Goal: Task Accomplishment & Management: Manage account settings

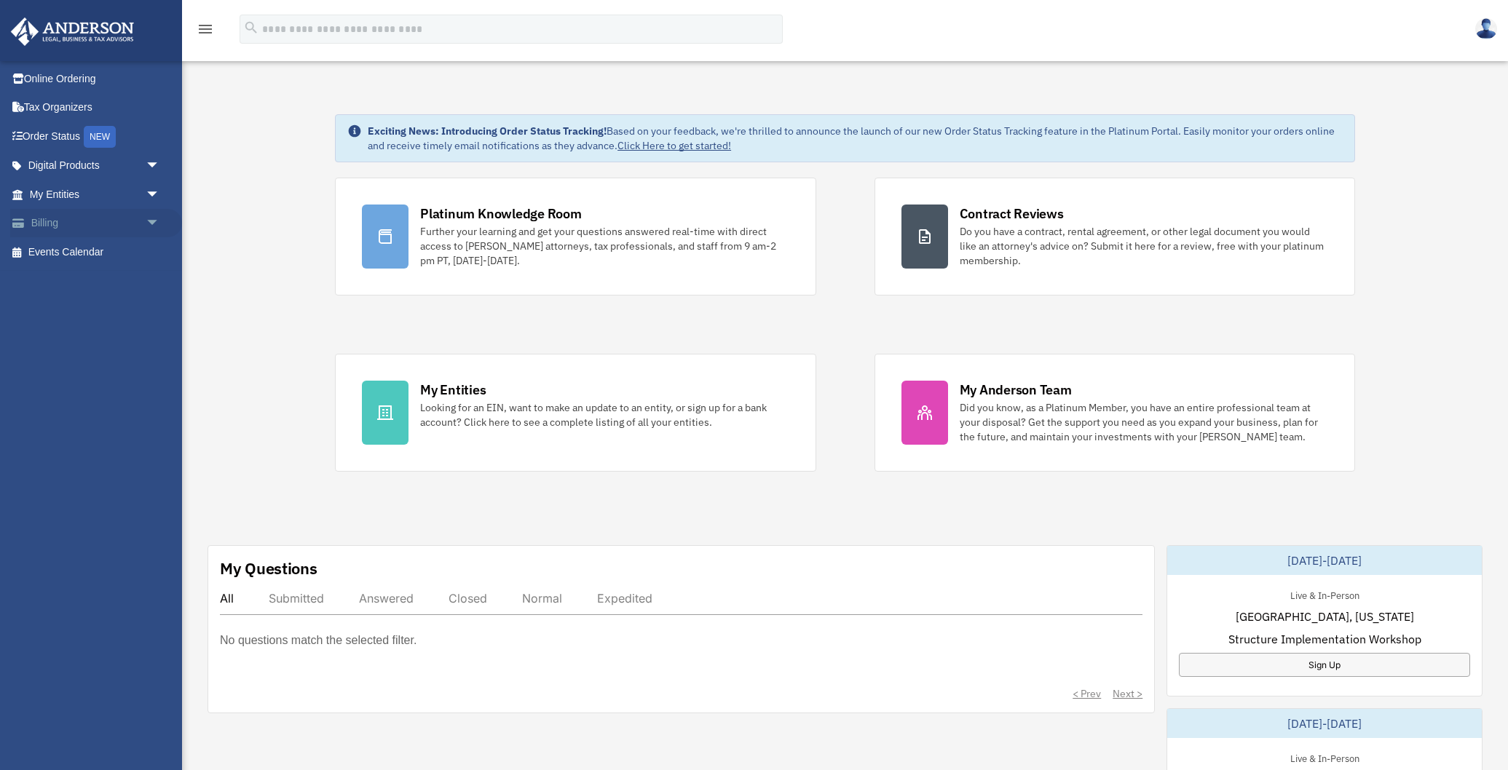
click at [148, 219] on span "arrow_drop_down" at bounding box center [160, 224] width 29 height 30
click at [148, 219] on span "arrow_drop_up" at bounding box center [160, 224] width 29 height 30
click at [1490, 33] on img at bounding box center [1486, 28] width 22 height 21
click at [1224, 94] on link "Logout" at bounding box center [1268, 97] width 146 height 30
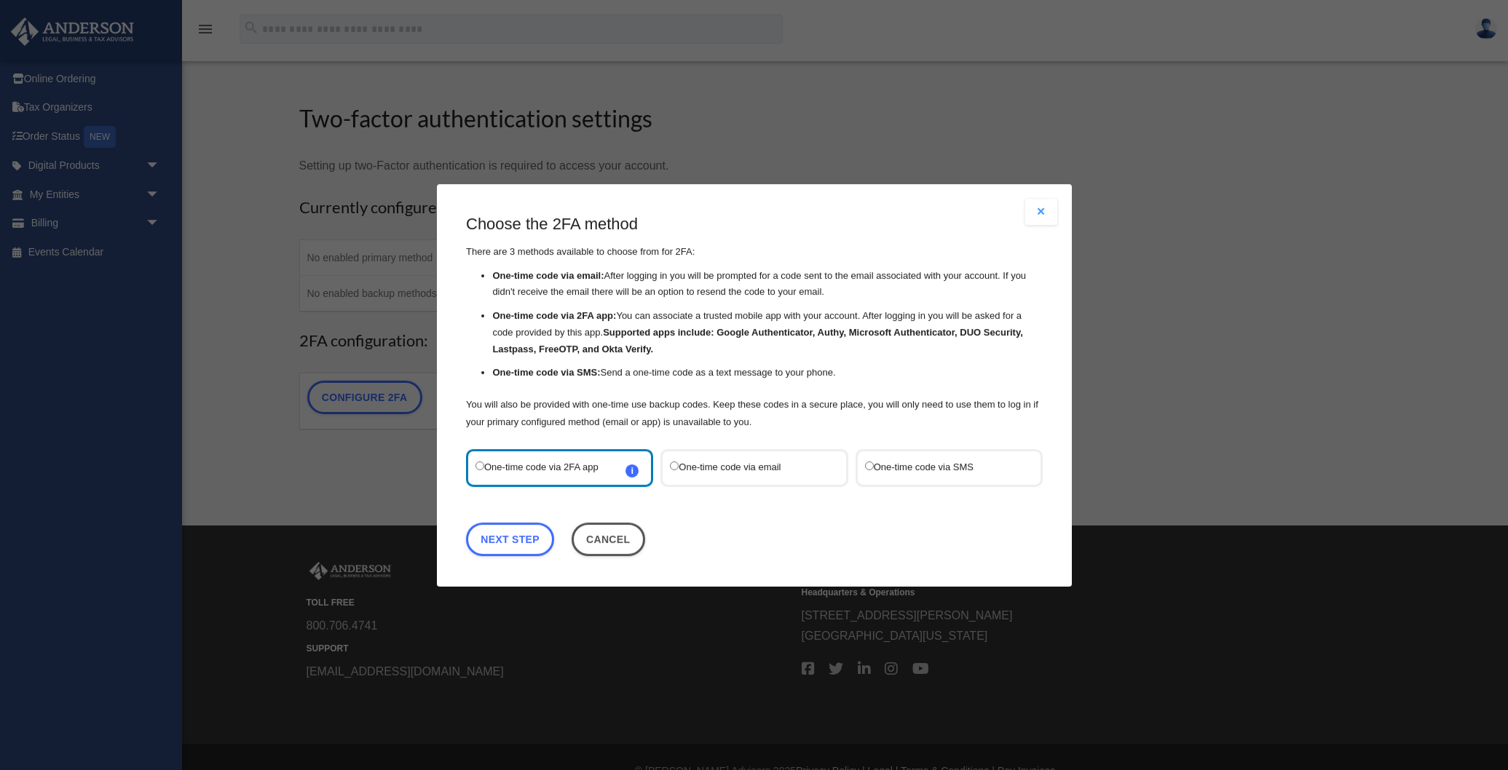
click at [929, 472] on label "One-time code via SMS" at bounding box center [941, 467] width 154 height 19
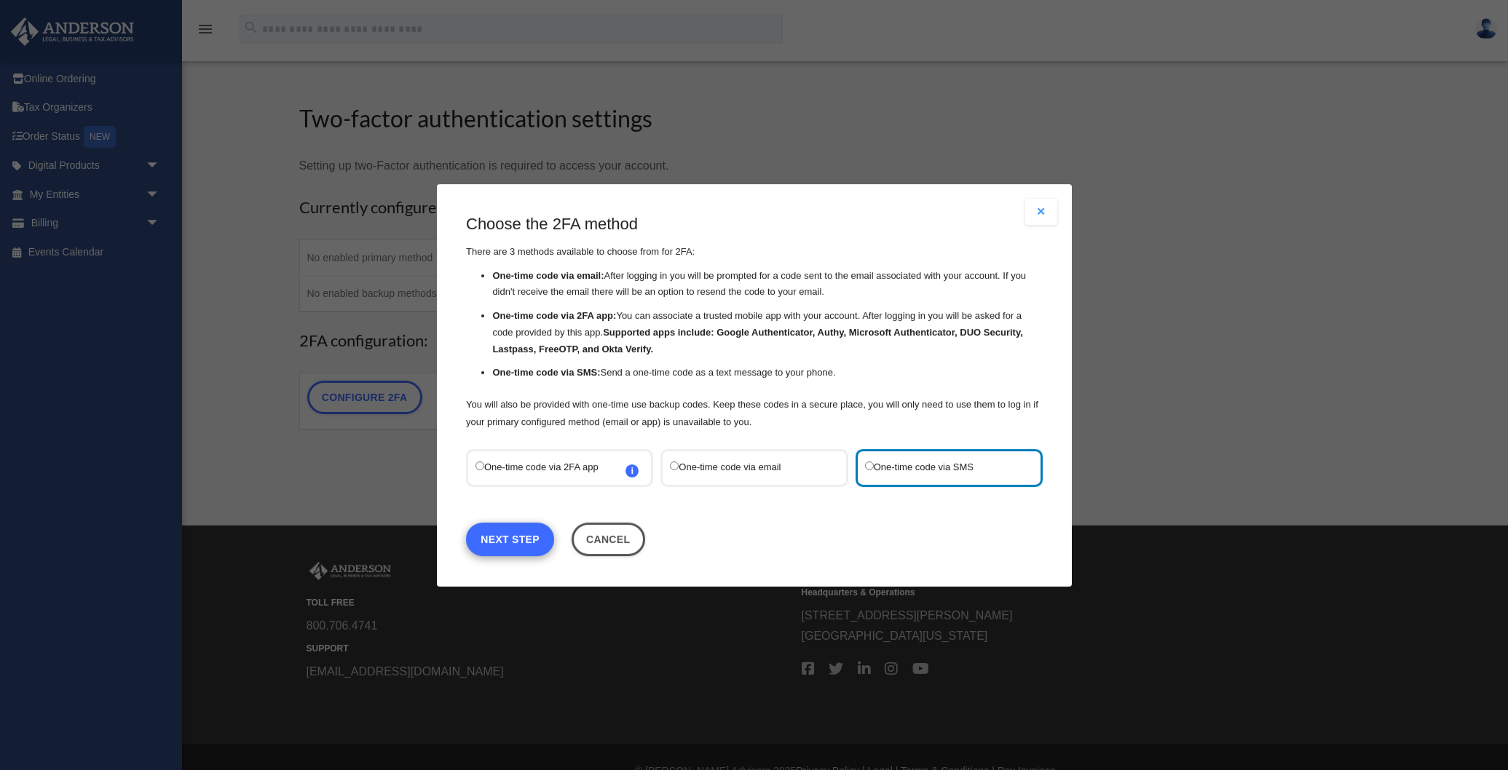
click at [521, 539] on link "Next Step" at bounding box center [510, 538] width 88 height 33
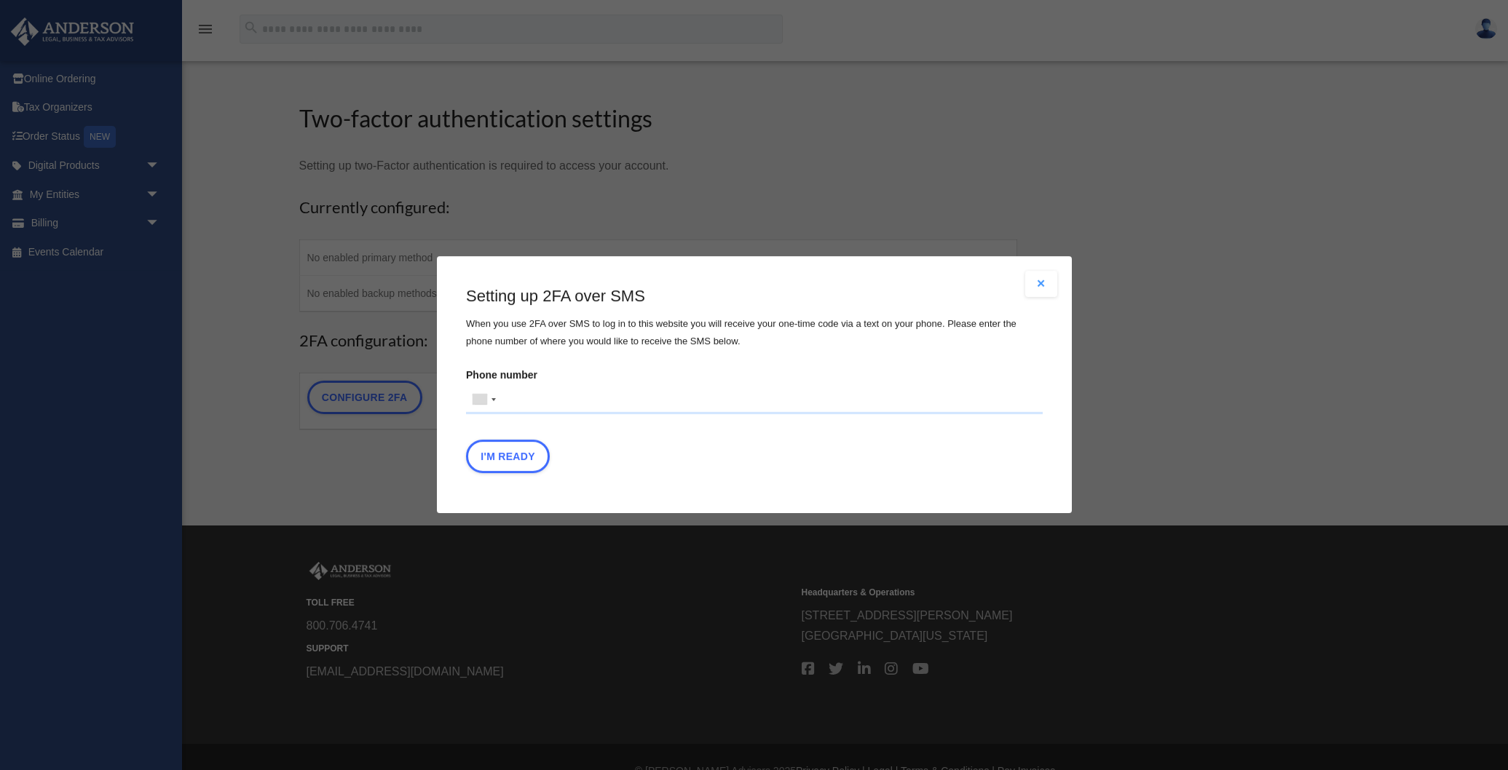
click at [533, 392] on input "Phone number United States +1 United Kingdom +44 Afghanistan (‫افغانستان‬‎) +93…" at bounding box center [754, 399] width 577 height 29
type input "**********"
click at [494, 452] on button "I'm Ready" at bounding box center [508, 456] width 84 height 33
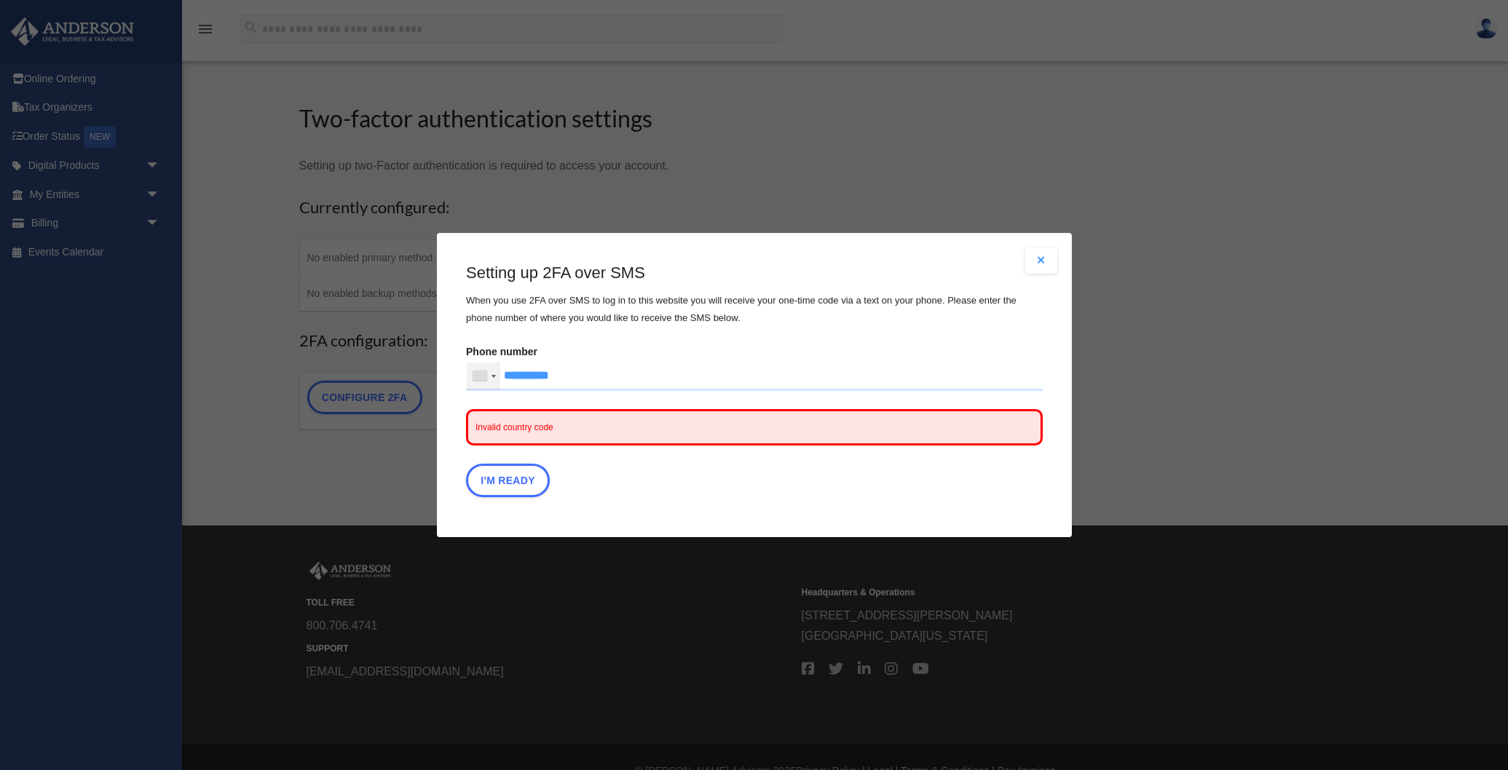
click at [476, 374] on div at bounding box center [479, 376] width 15 height 11
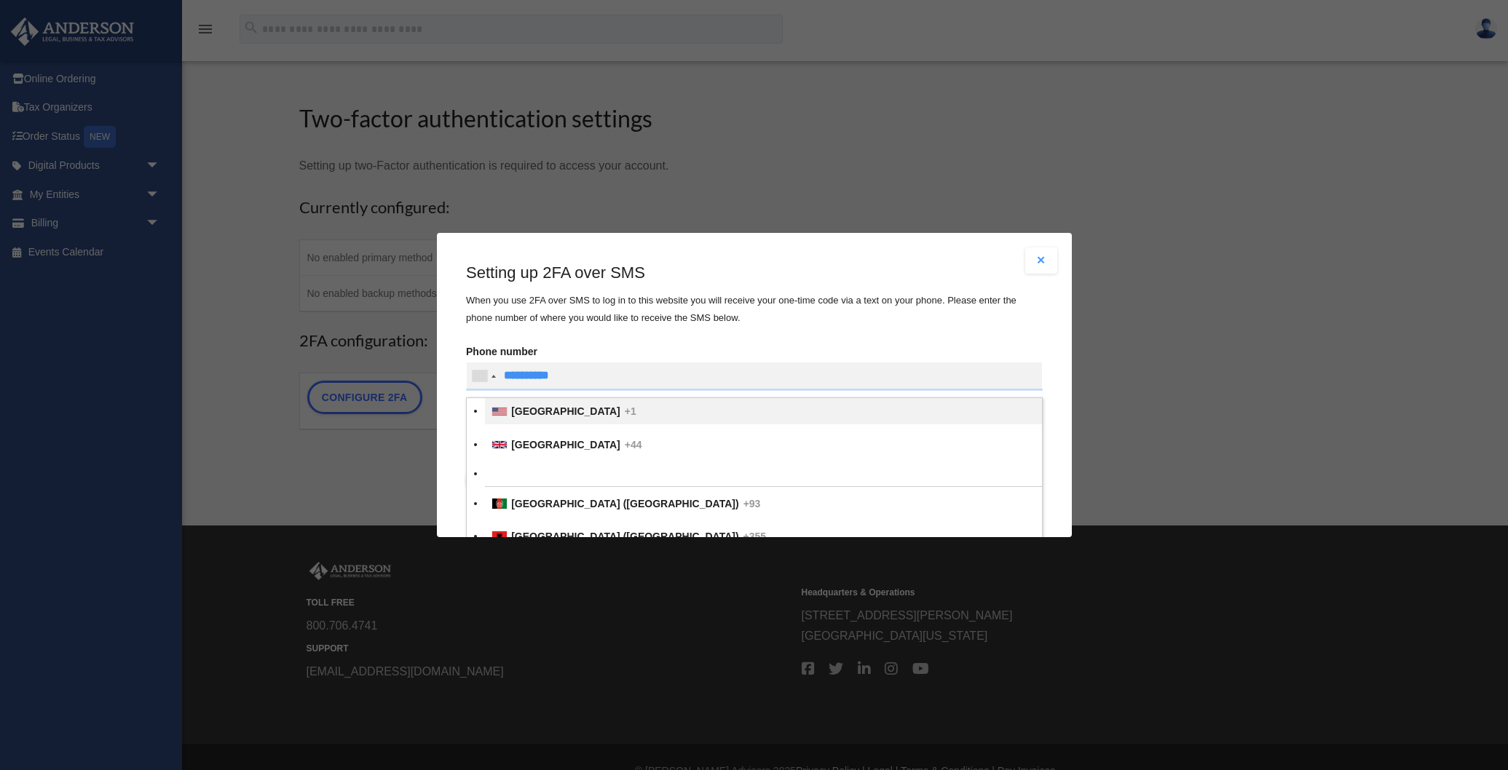
click at [503, 408] on div "List of countries" at bounding box center [499, 412] width 15 height 8
click at [0, 0] on input "text" at bounding box center [0, 0] width 0 height 0
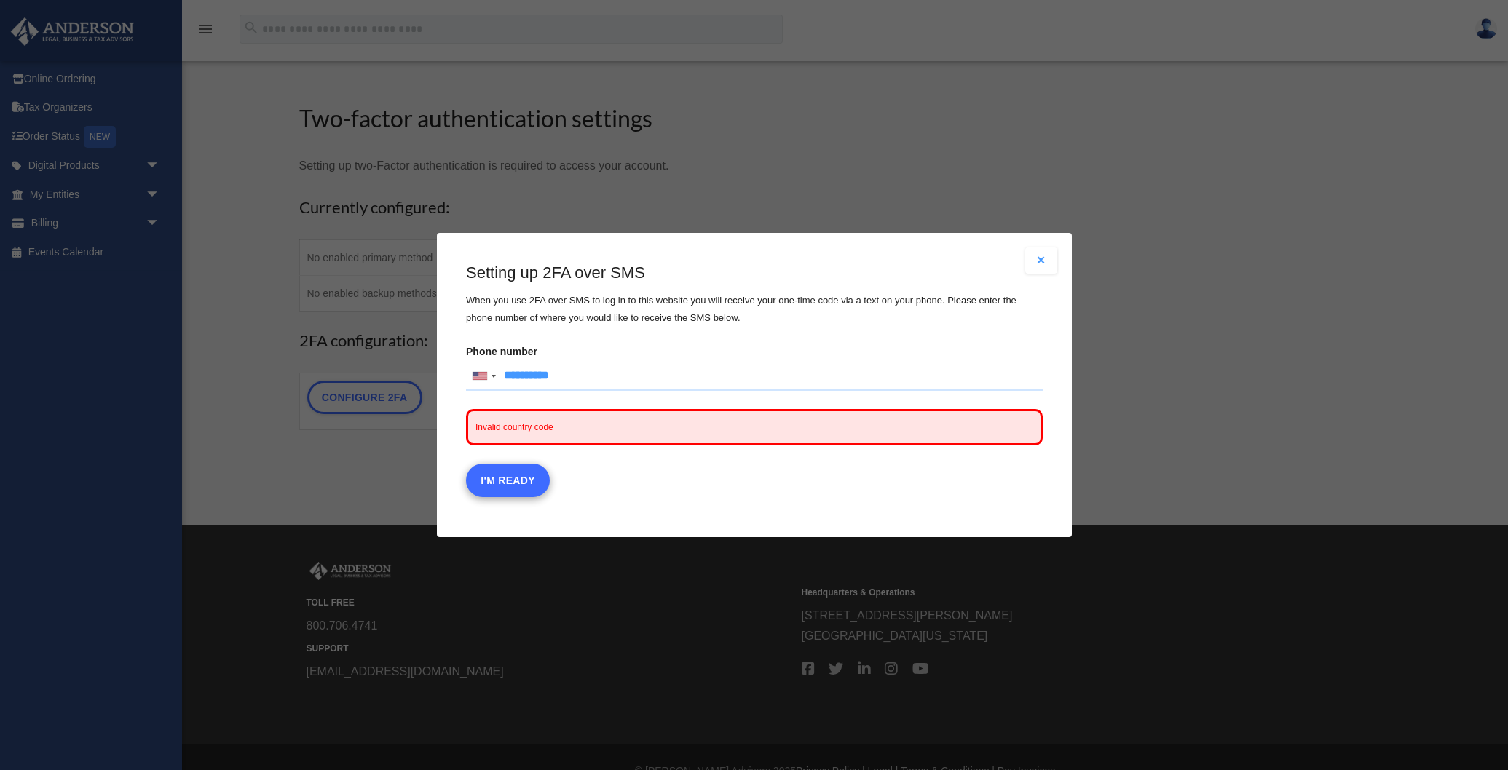
click at [514, 478] on button "I'm Ready" at bounding box center [508, 480] width 84 height 33
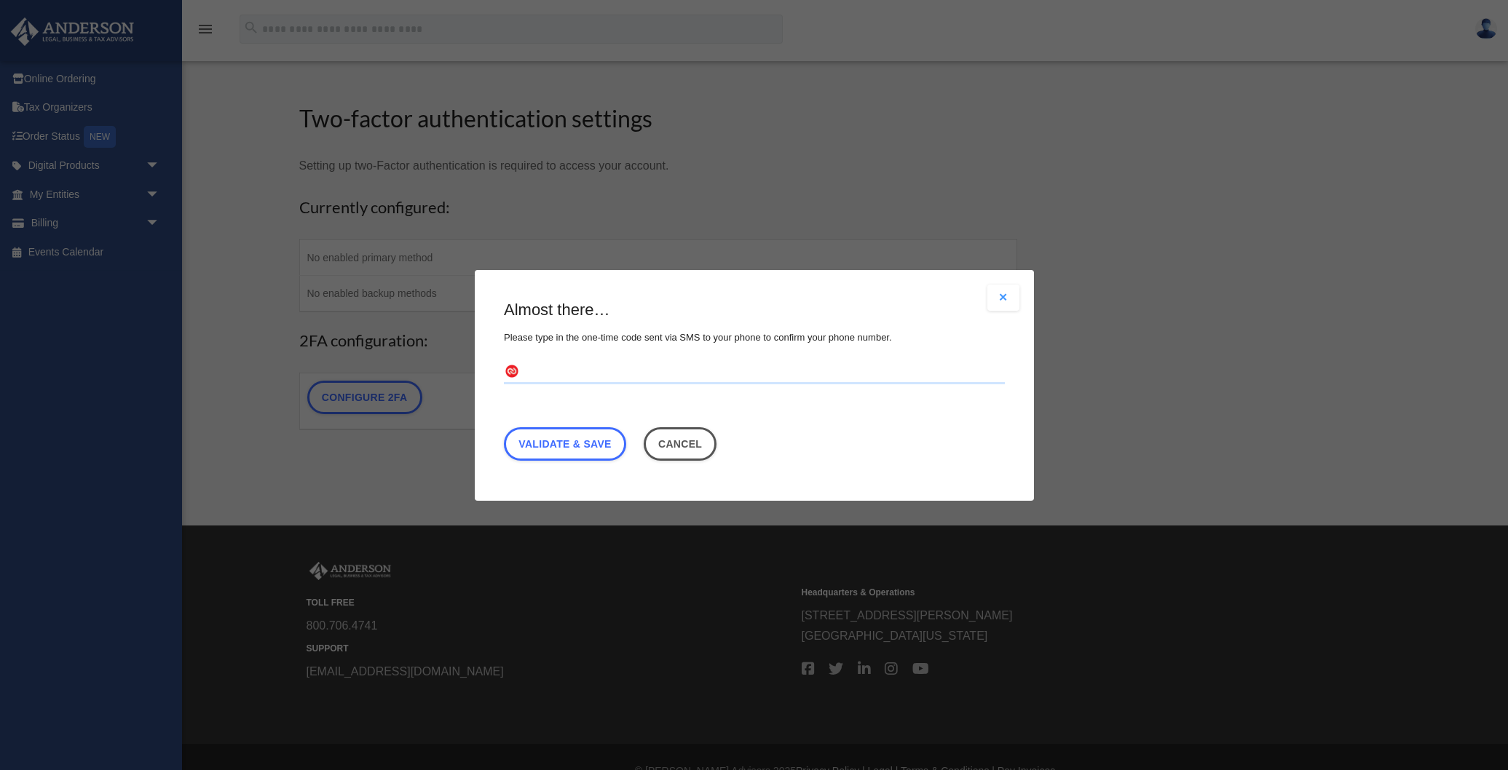
click at [536, 366] on input "text" at bounding box center [754, 371] width 501 height 23
click at [759, 419] on div "Almost there… Please type in the one-time code sent via SMS to your phone to co…" at bounding box center [754, 383] width 501 height 169
click at [606, 376] on input "text" at bounding box center [754, 371] width 501 height 23
type input "******"
click at [574, 438] on link "Validate & Save" at bounding box center [565, 443] width 122 height 33
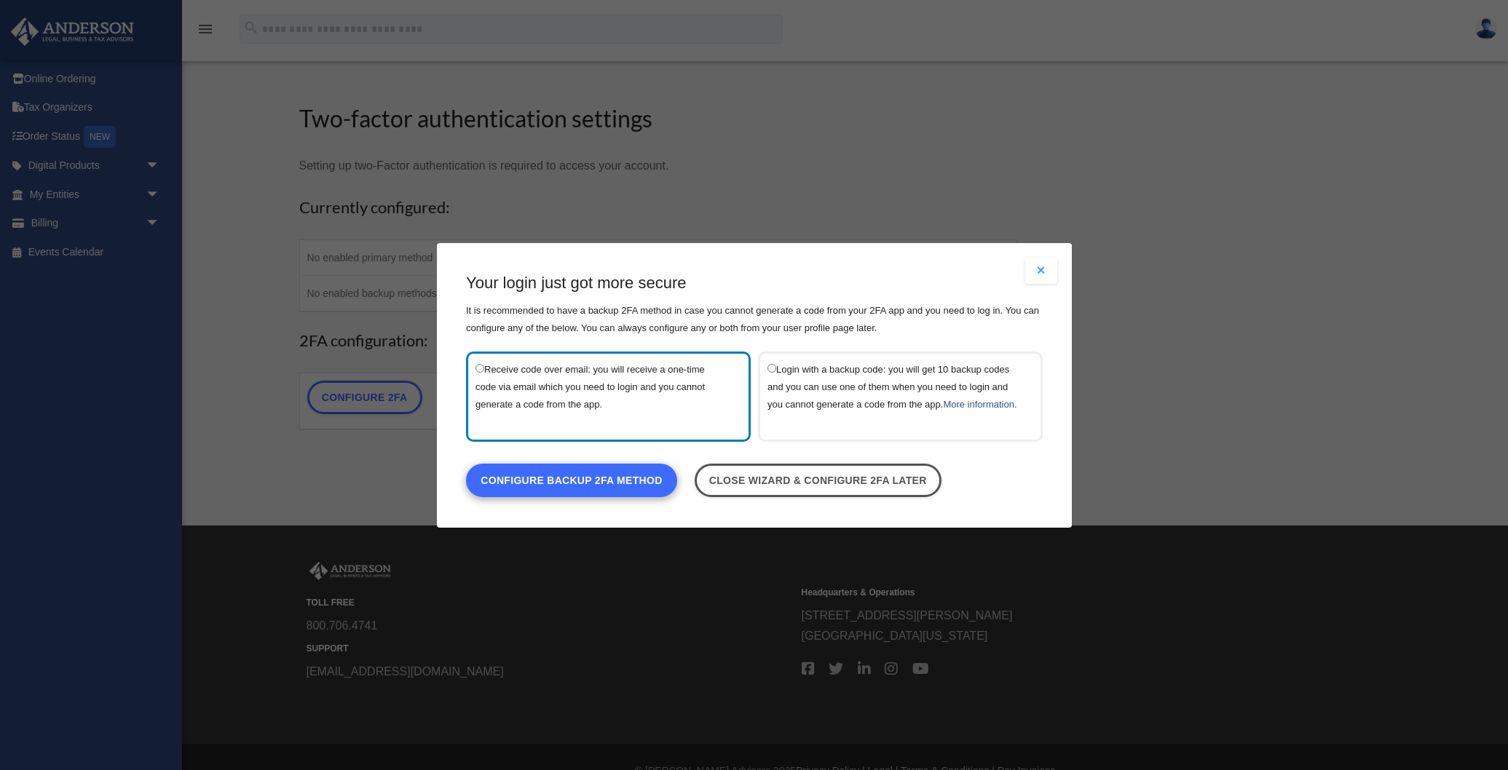
click at [563, 491] on link "Configure backup 2FA method" at bounding box center [571, 479] width 211 height 33
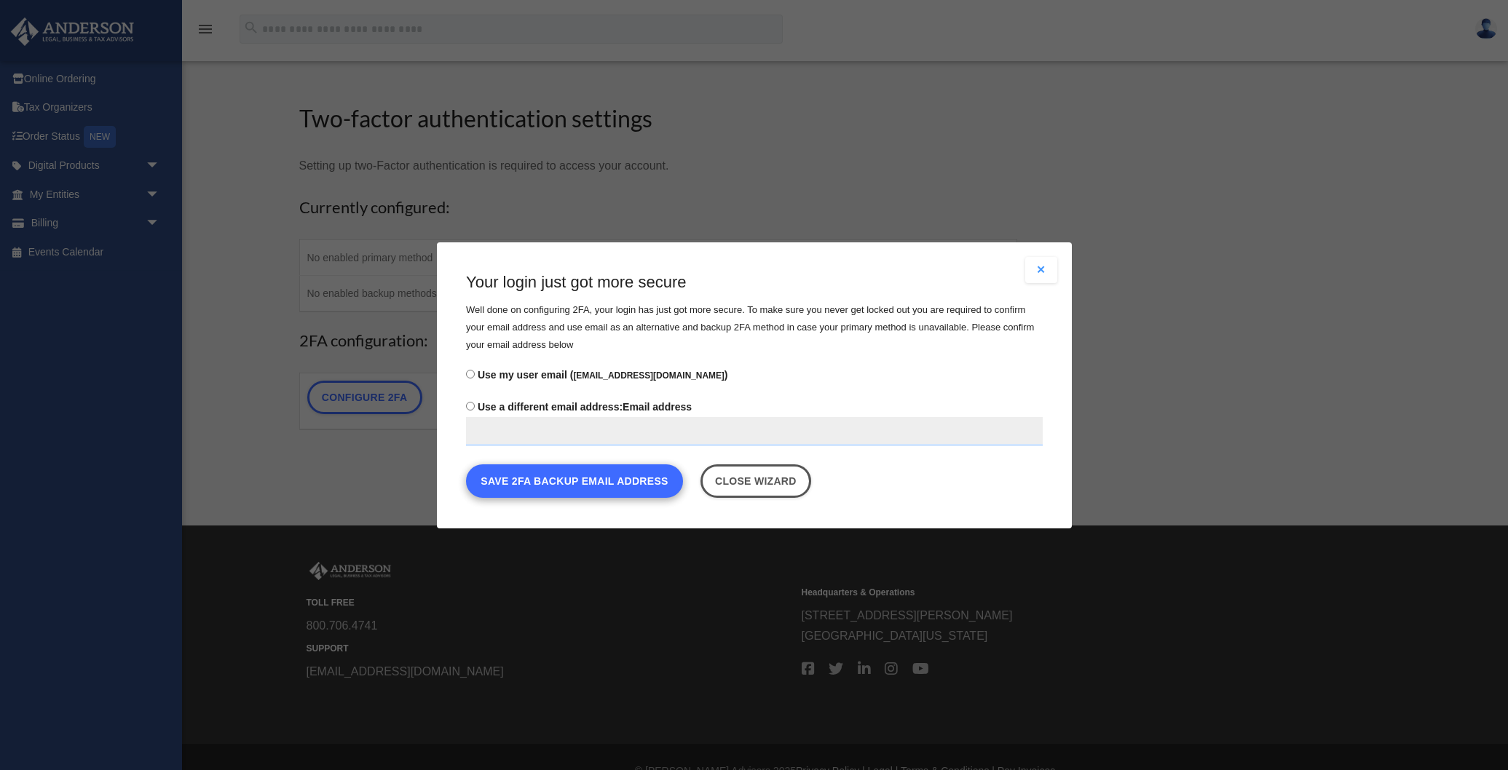
click at [570, 480] on button "Save 2FA backup email address" at bounding box center [574, 480] width 217 height 33
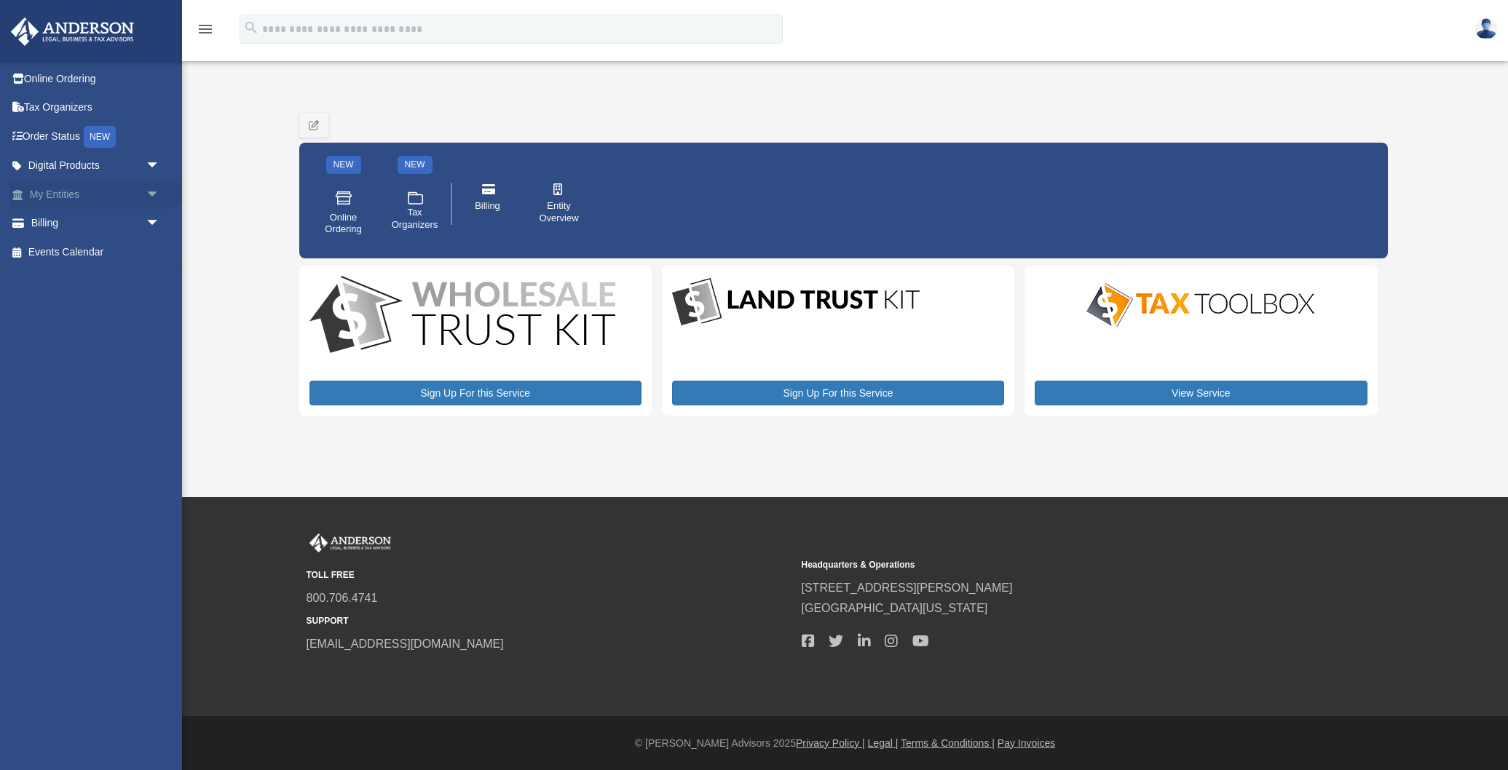
click at [148, 191] on span "arrow_drop_down" at bounding box center [160, 195] width 29 height 30
click at [148, 191] on span "arrow_drop_up" at bounding box center [160, 195] width 29 height 30
click at [150, 221] on span "arrow_drop_down" at bounding box center [160, 224] width 29 height 30
click at [150, 221] on span "arrow_drop_up" at bounding box center [160, 224] width 29 height 30
click at [151, 163] on span "arrow_drop_down" at bounding box center [160, 166] width 29 height 30
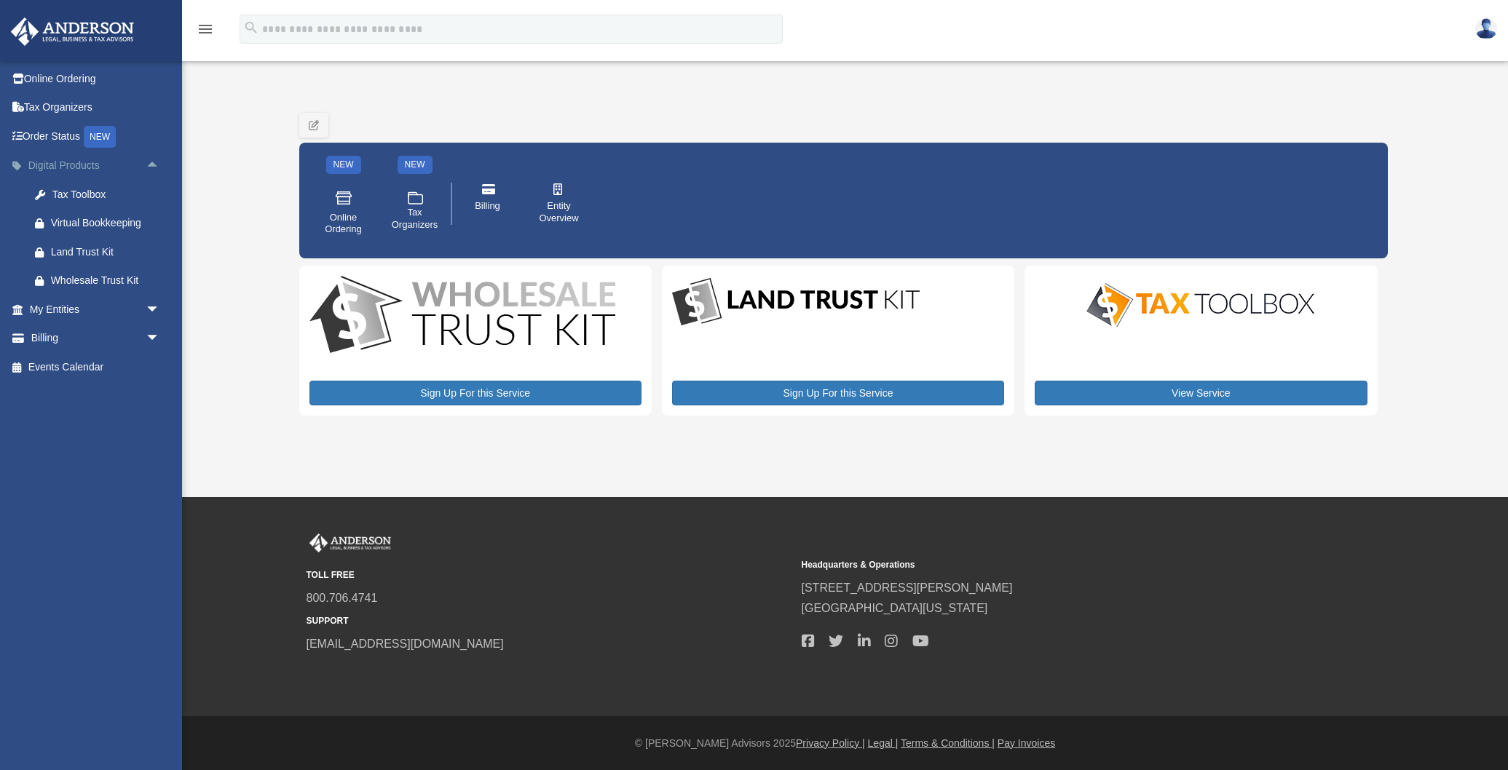
click at [154, 162] on span "arrow_drop_up" at bounding box center [160, 166] width 29 height 30
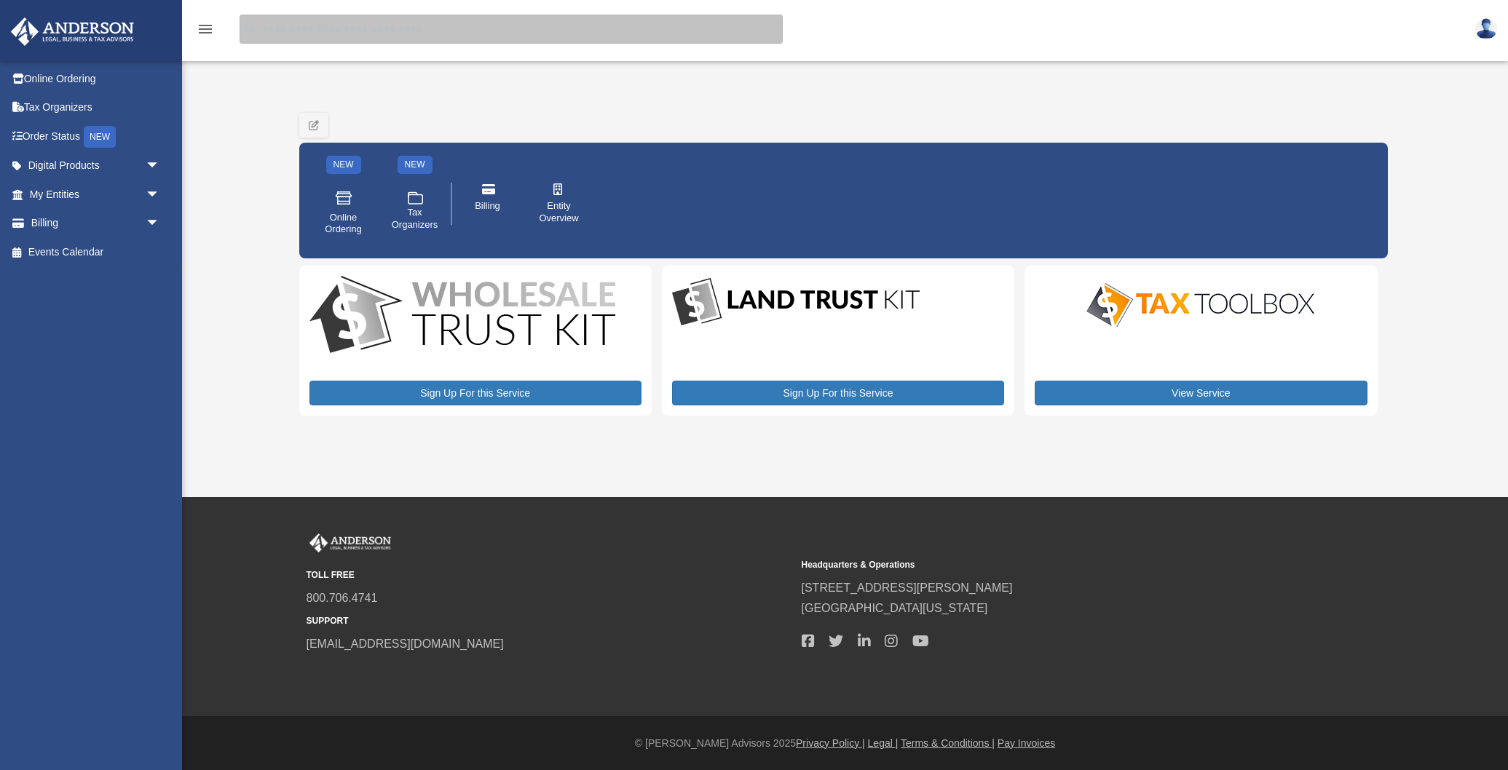
click at [319, 32] on input "search" at bounding box center [510, 29] width 543 height 29
type input "**********"
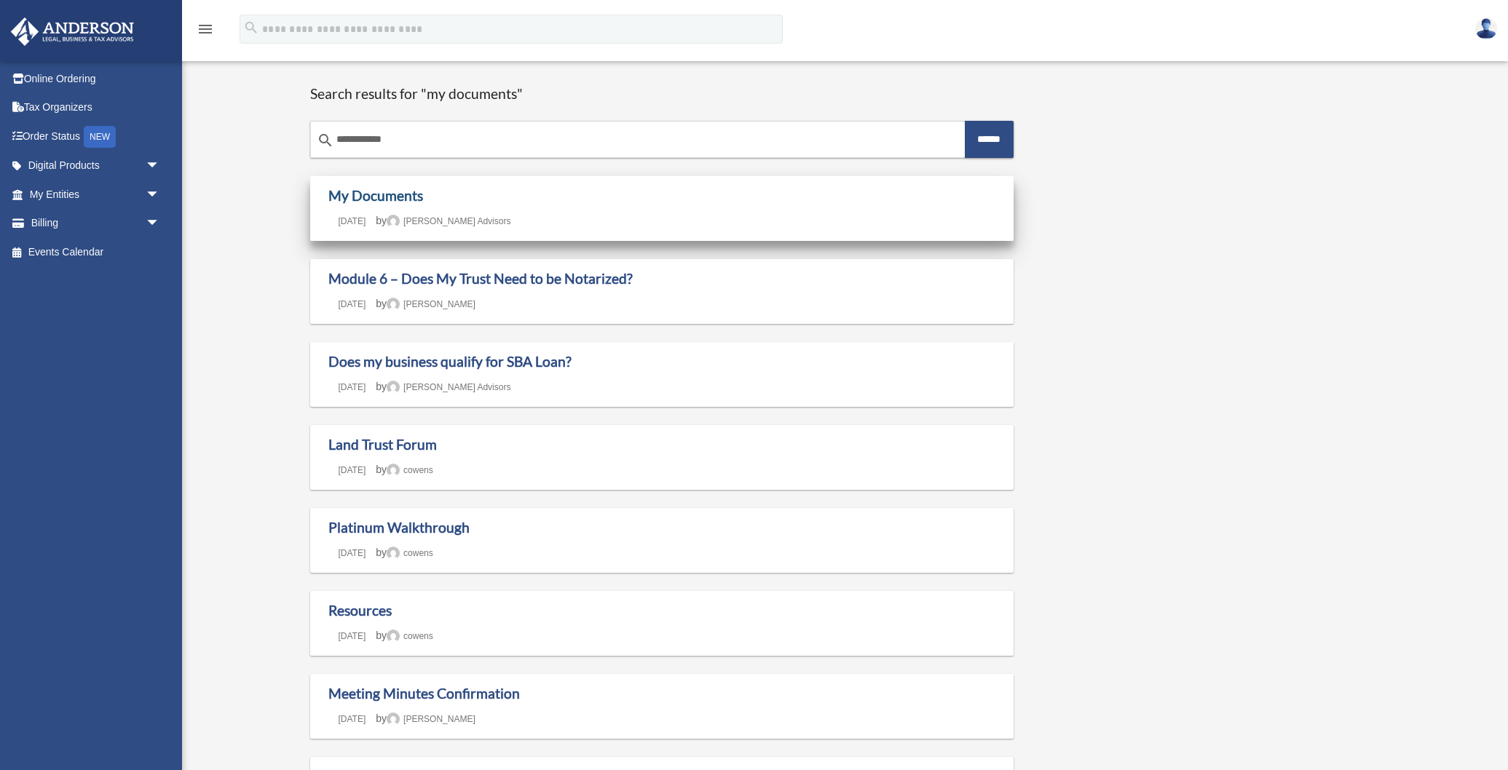
click at [390, 199] on link "My Documents" at bounding box center [375, 195] width 95 height 17
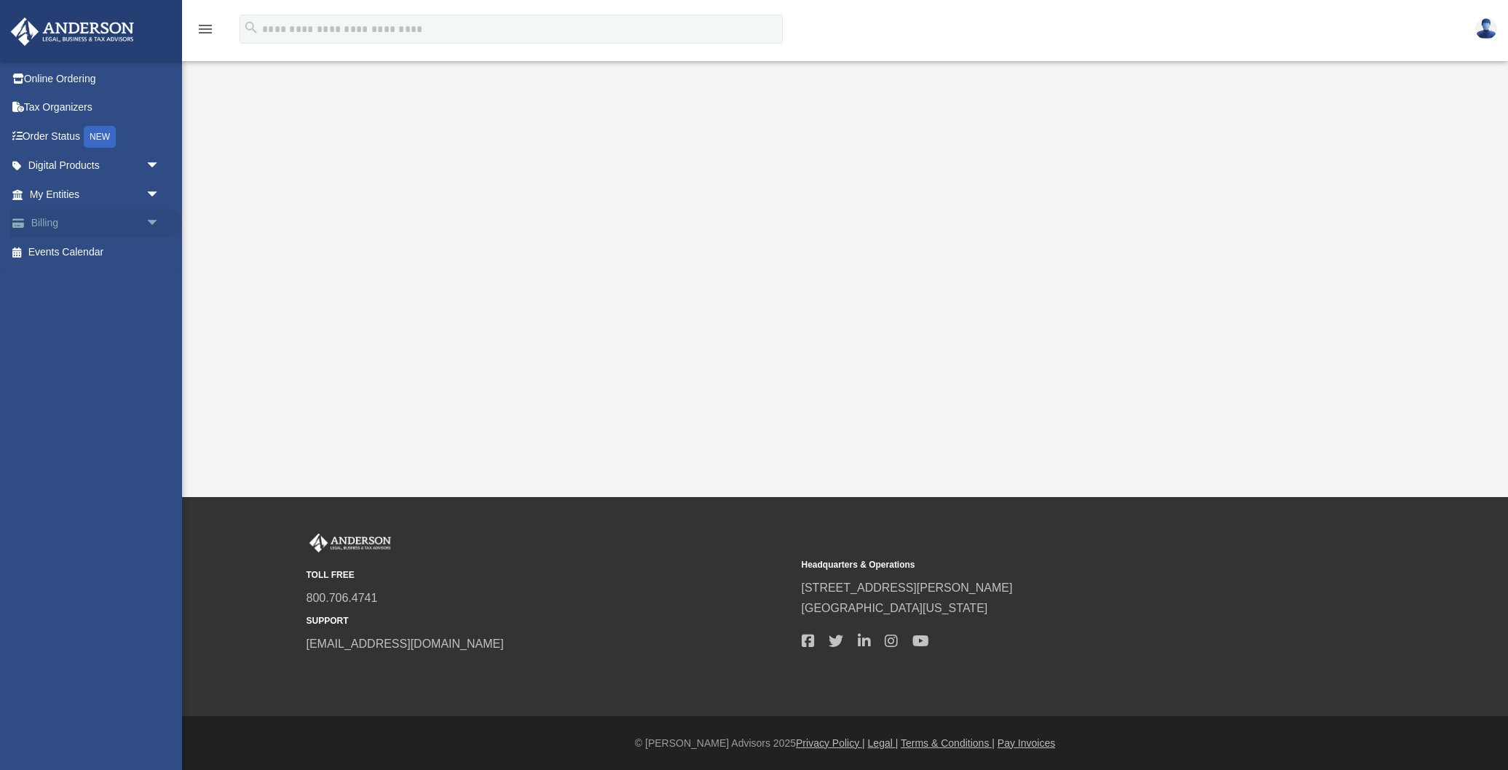
click at [154, 223] on span "arrow_drop_down" at bounding box center [160, 224] width 29 height 30
click at [52, 76] on link "Online Ordering" at bounding box center [96, 78] width 172 height 29
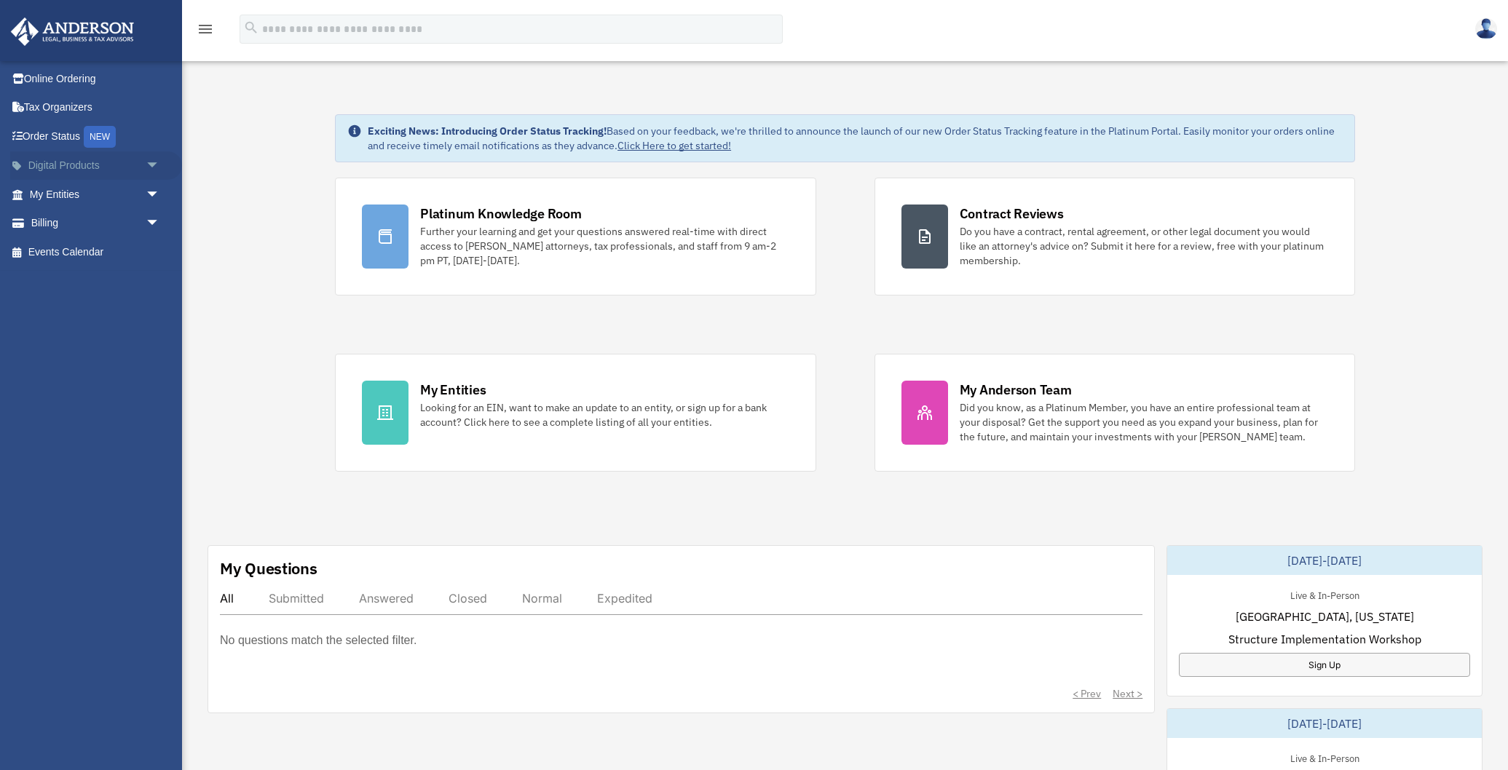
click at [49, 163] on link "Digital Products arrow_drop_down" at bounding box center [96, 165] width 172 height 29
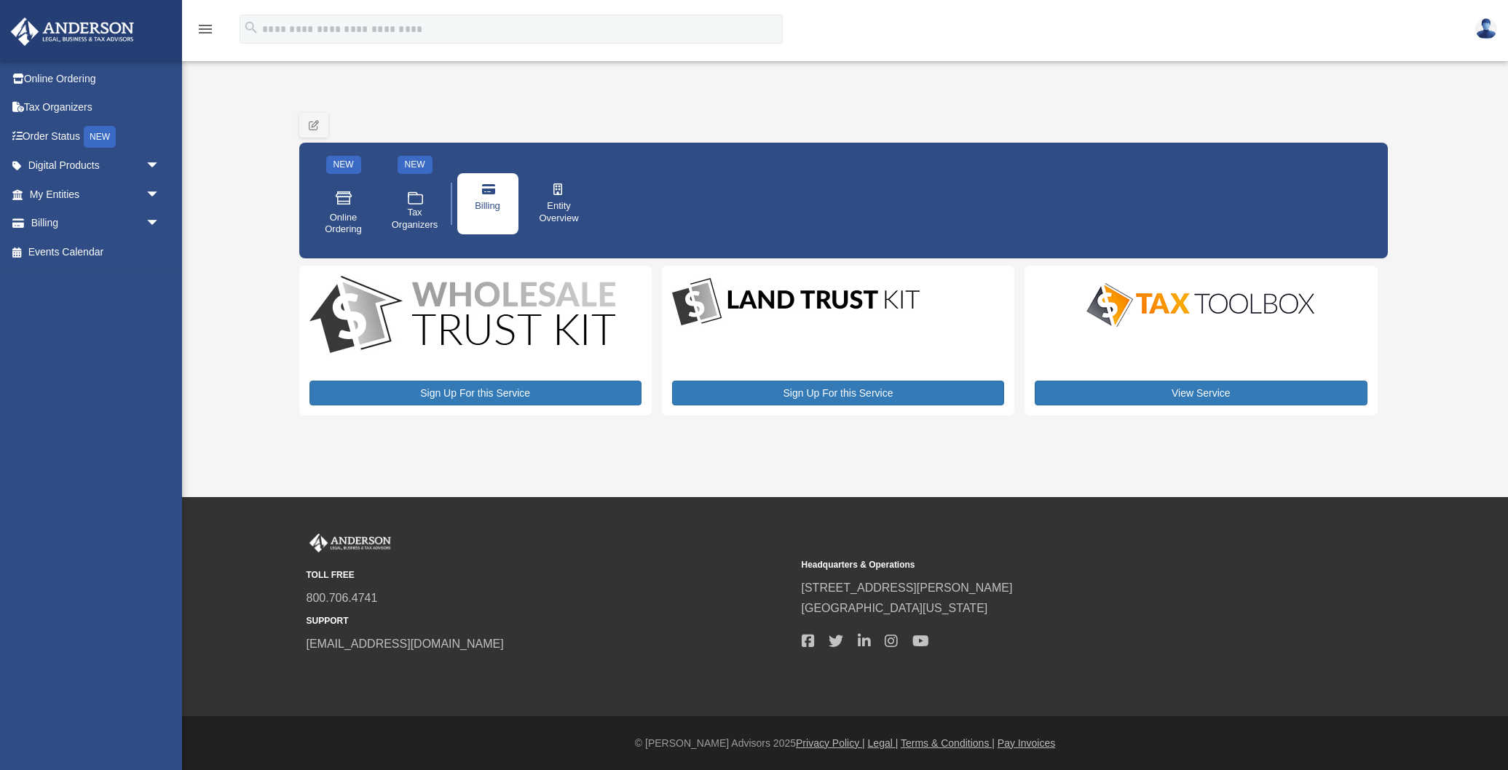
click at [494, 197] on link "Billing" at bounding box center [487, 203] width 61 height 61
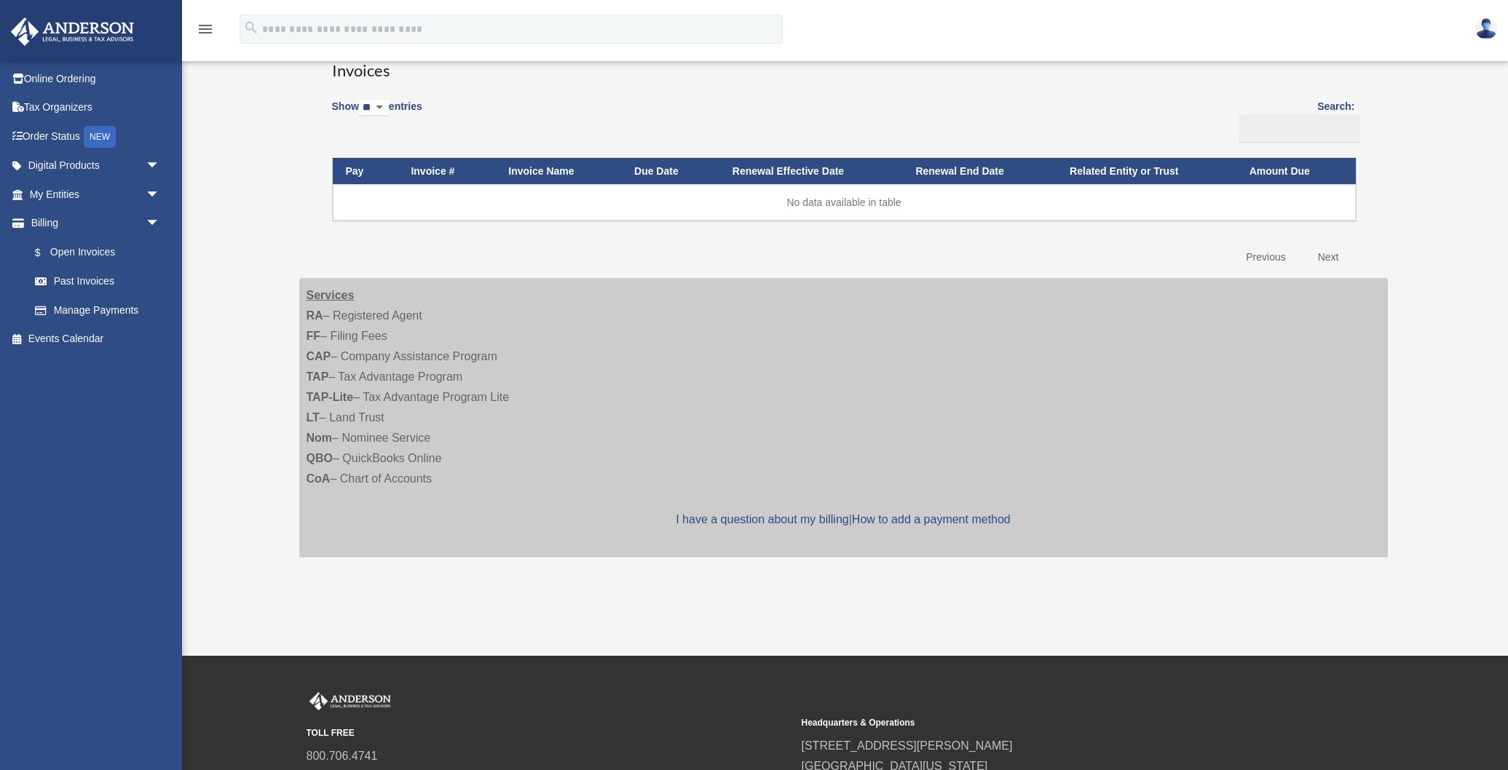
scroll to position [119, 0]
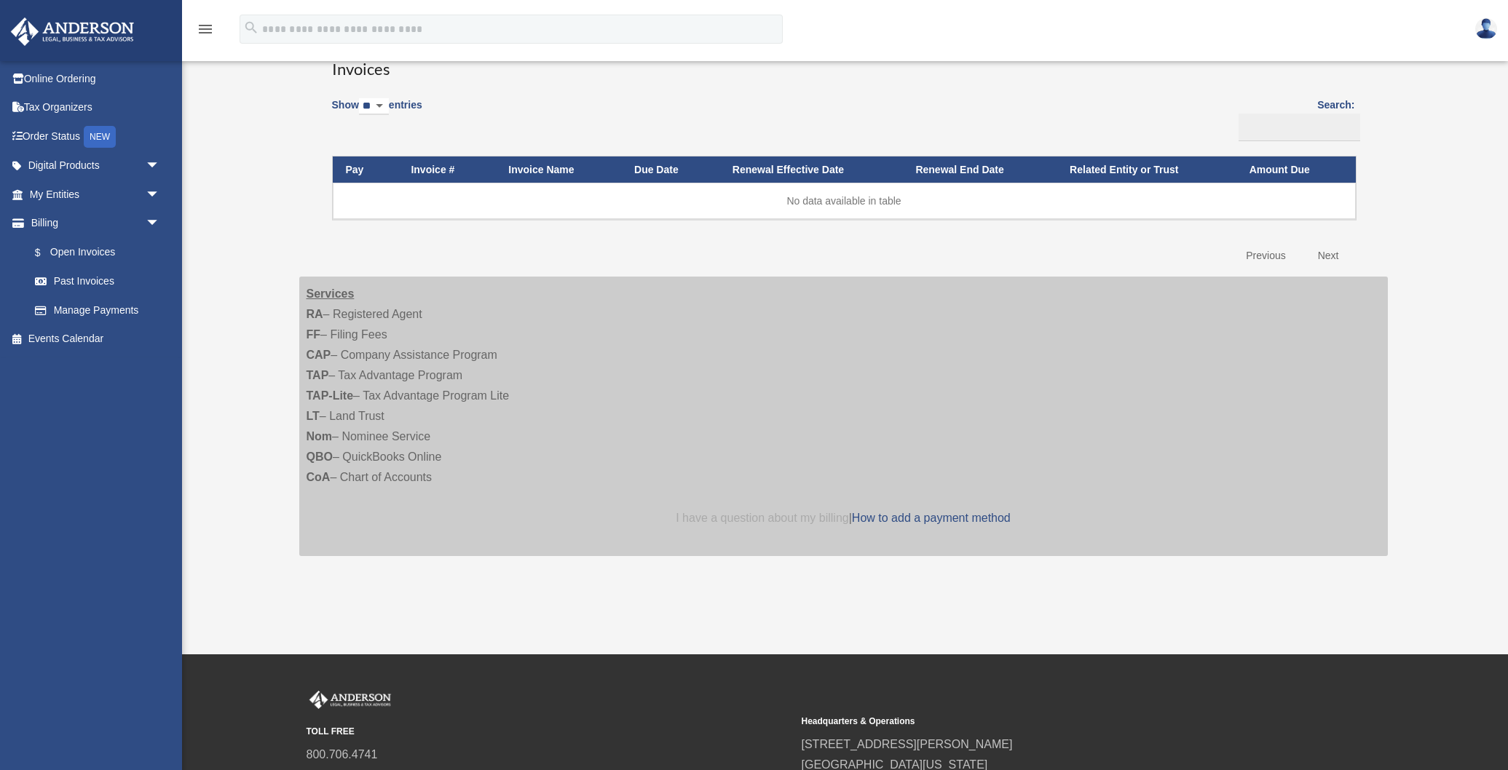
click at [780, 515] on link "I have a question about my billing" at bounding box center [762, 518] width 173 height 12
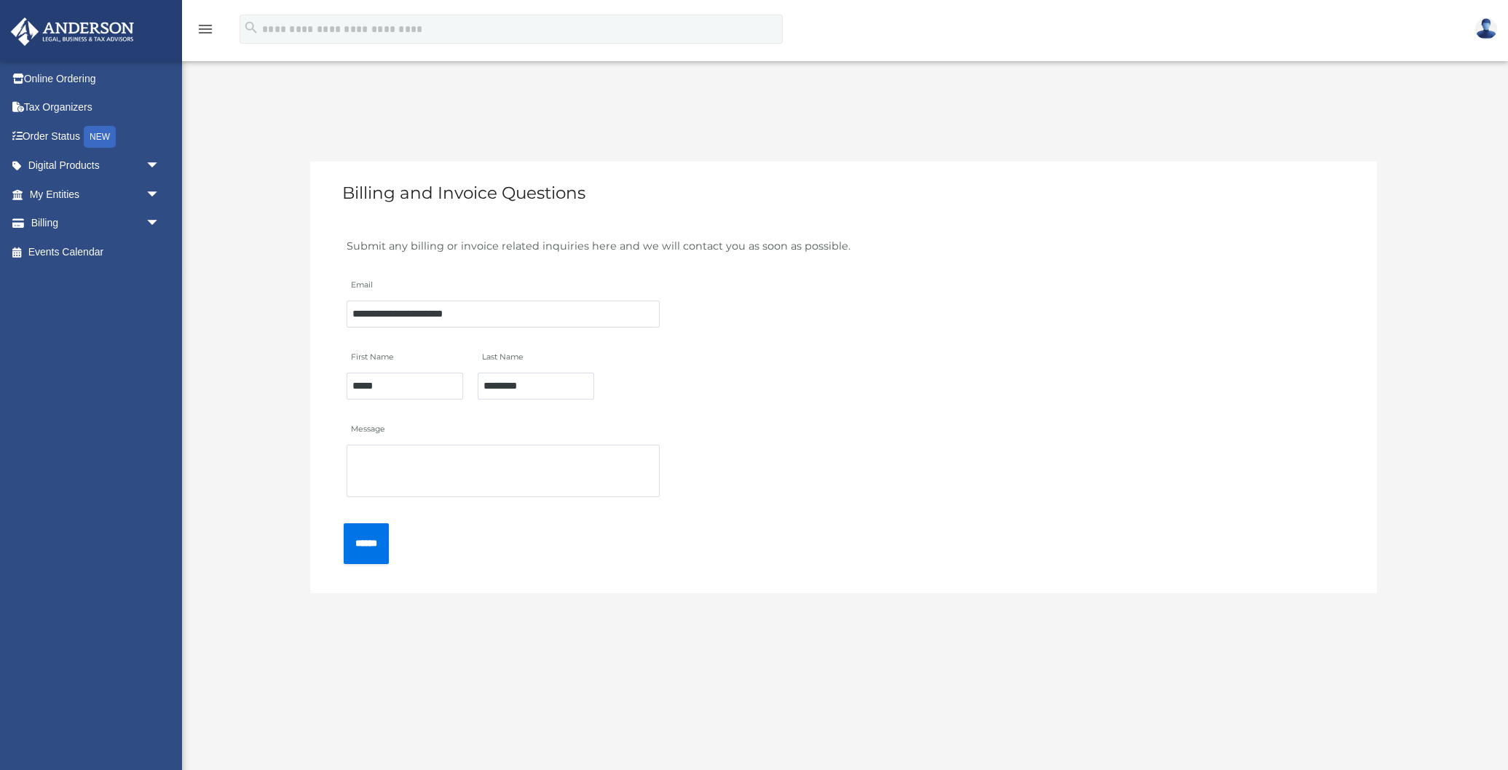
click at [87, 37] on img at bounding box center [73, 31] width 132 height 28
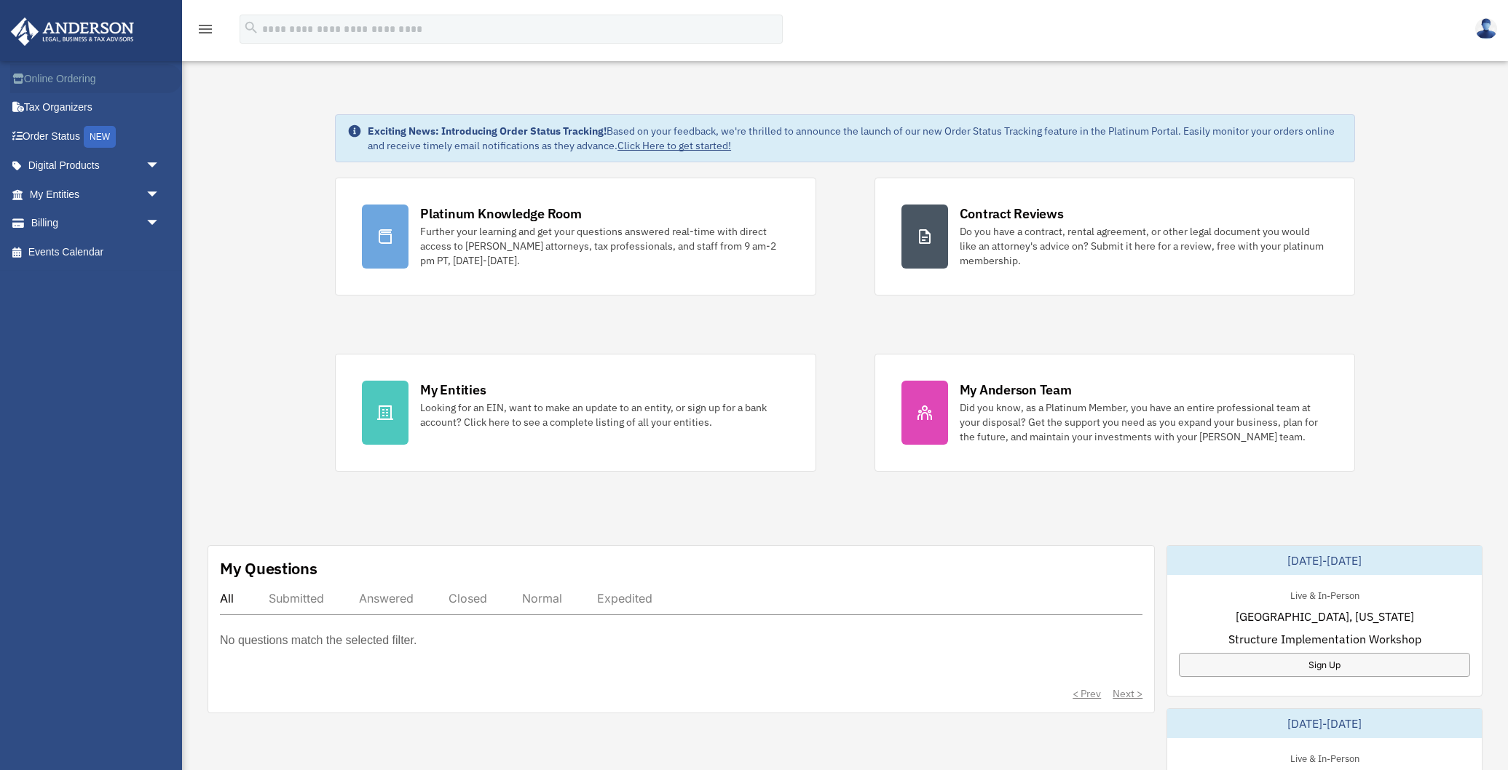
click at [74, 81] on link "Online Ordering" at bounding box center [96, 78] width 172 height 29
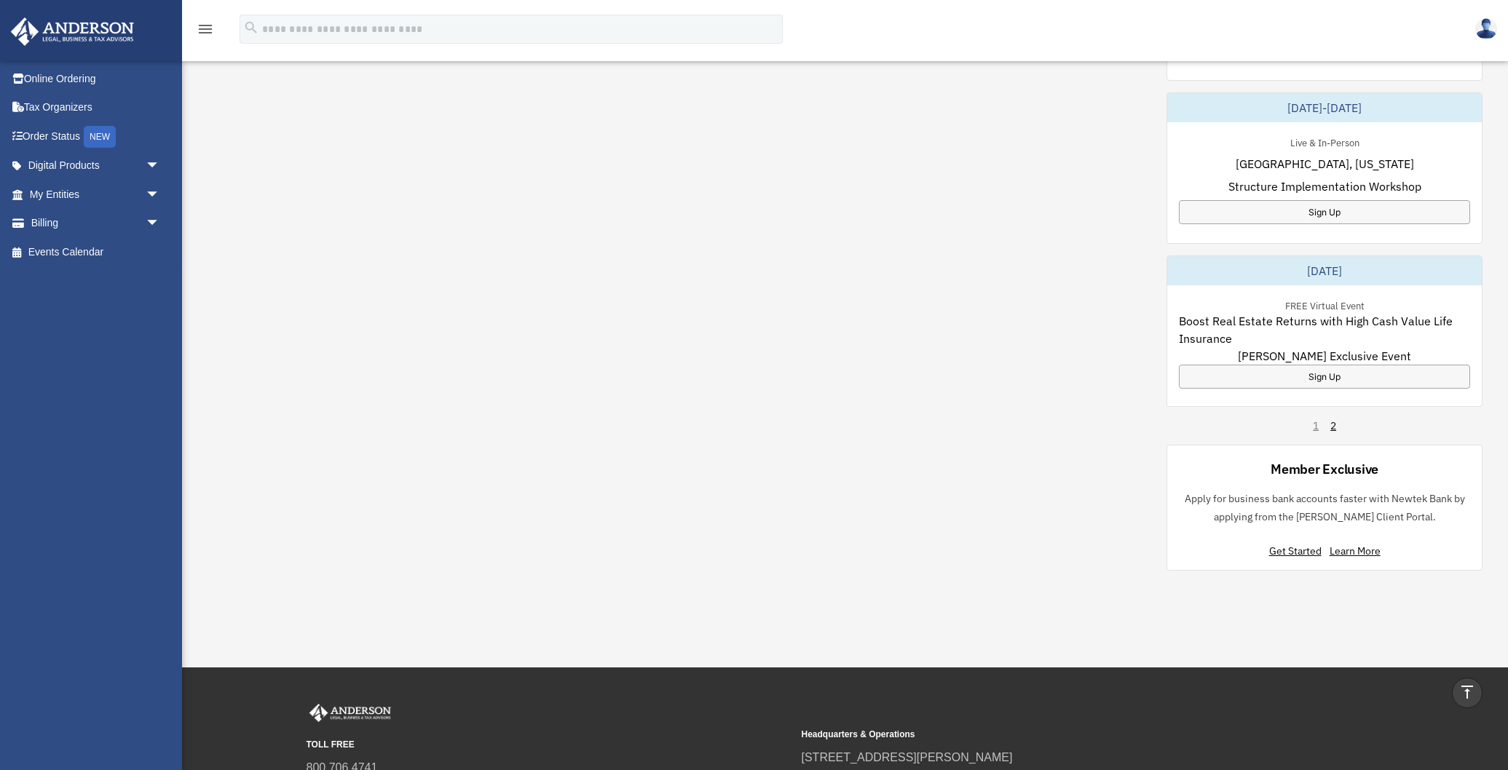
scroll to position [781, 0]
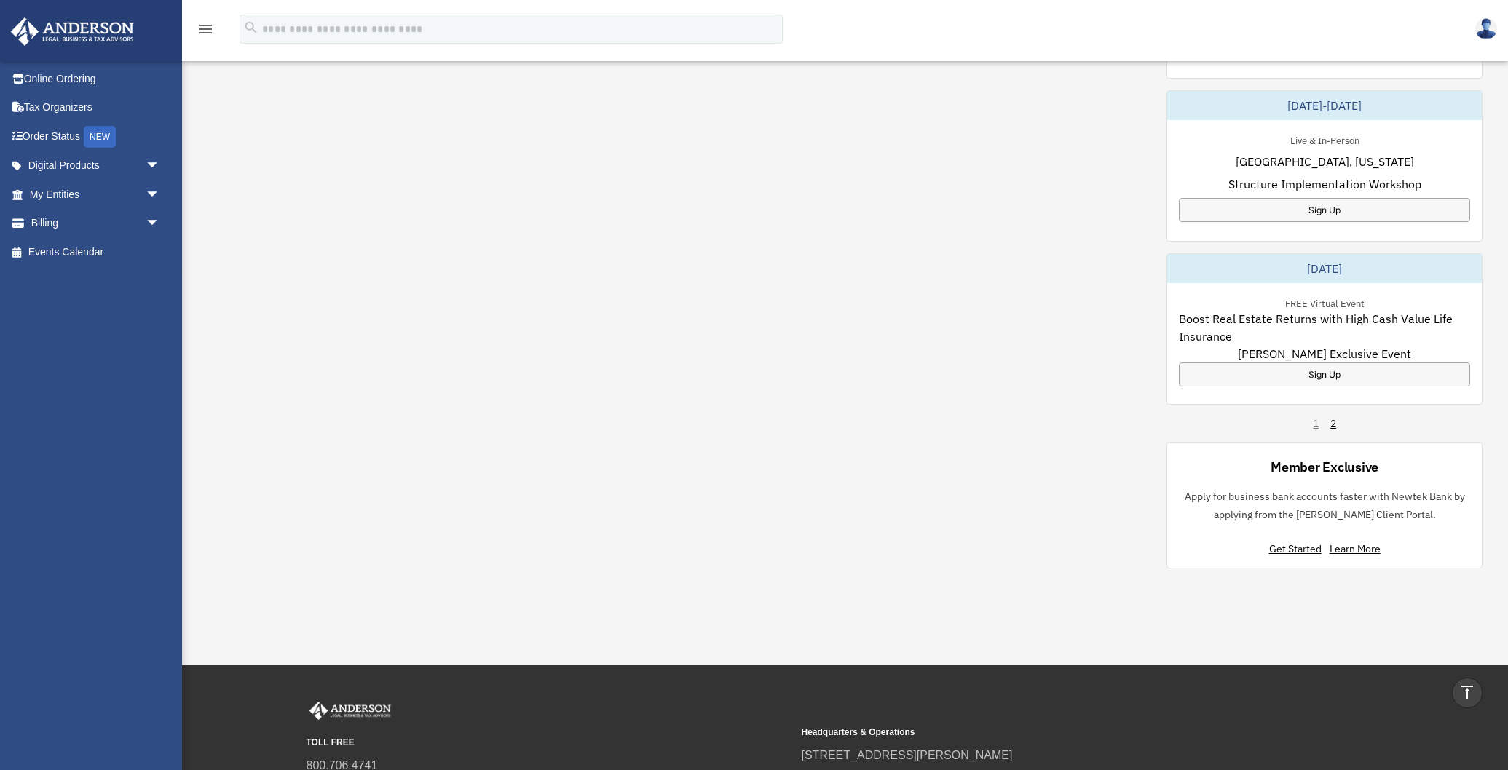
click at [1315, 424] on div "1 2" at bounding box center [1323, 423] width 23 height 15
click at [1336, 427] on link "2" at bounding box center [1333, 423] width 6 height 15
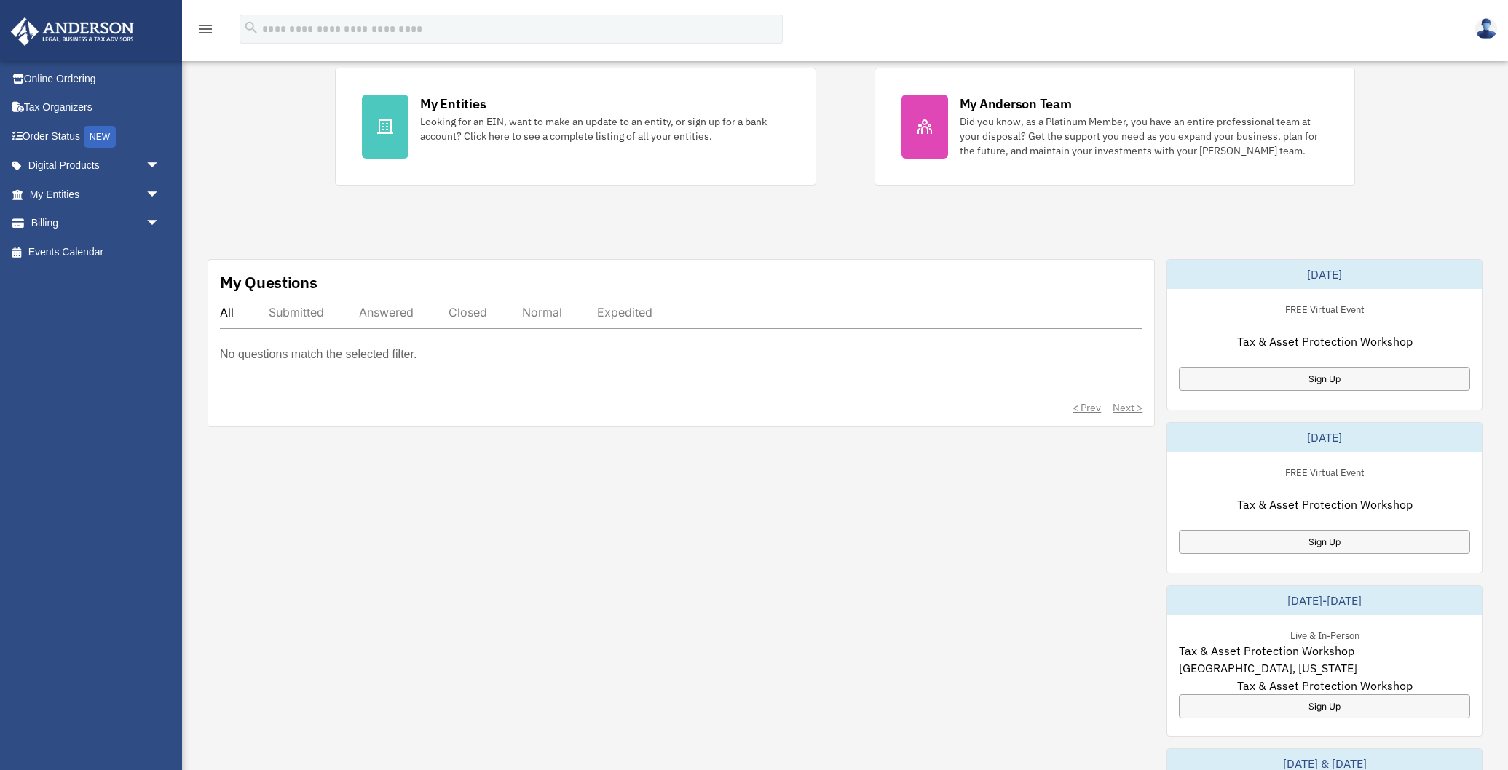
scroll to position [288, 0]
click at [1300, 378] on div "Sign Up" at bounding box center [1324, 377] width 291 height 24
click at [60, 79] on link "Online Ordering" at bounding box center [96, 78] width 172 height 29
